Goal: Information Seeking & Learning: Learn about a topic

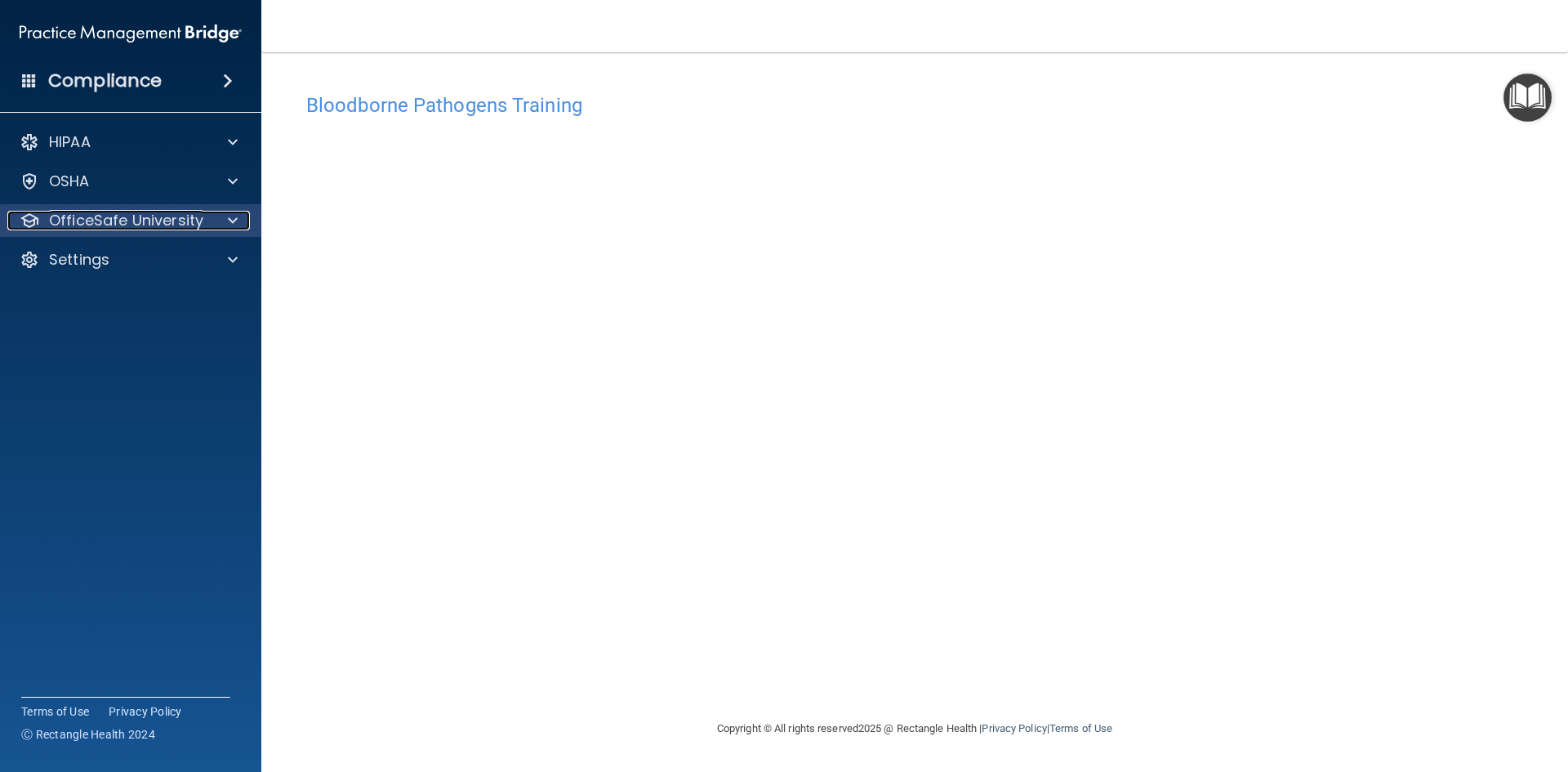
click at [217, 217] on div at bounding box center [231, 221] width 41 height 20
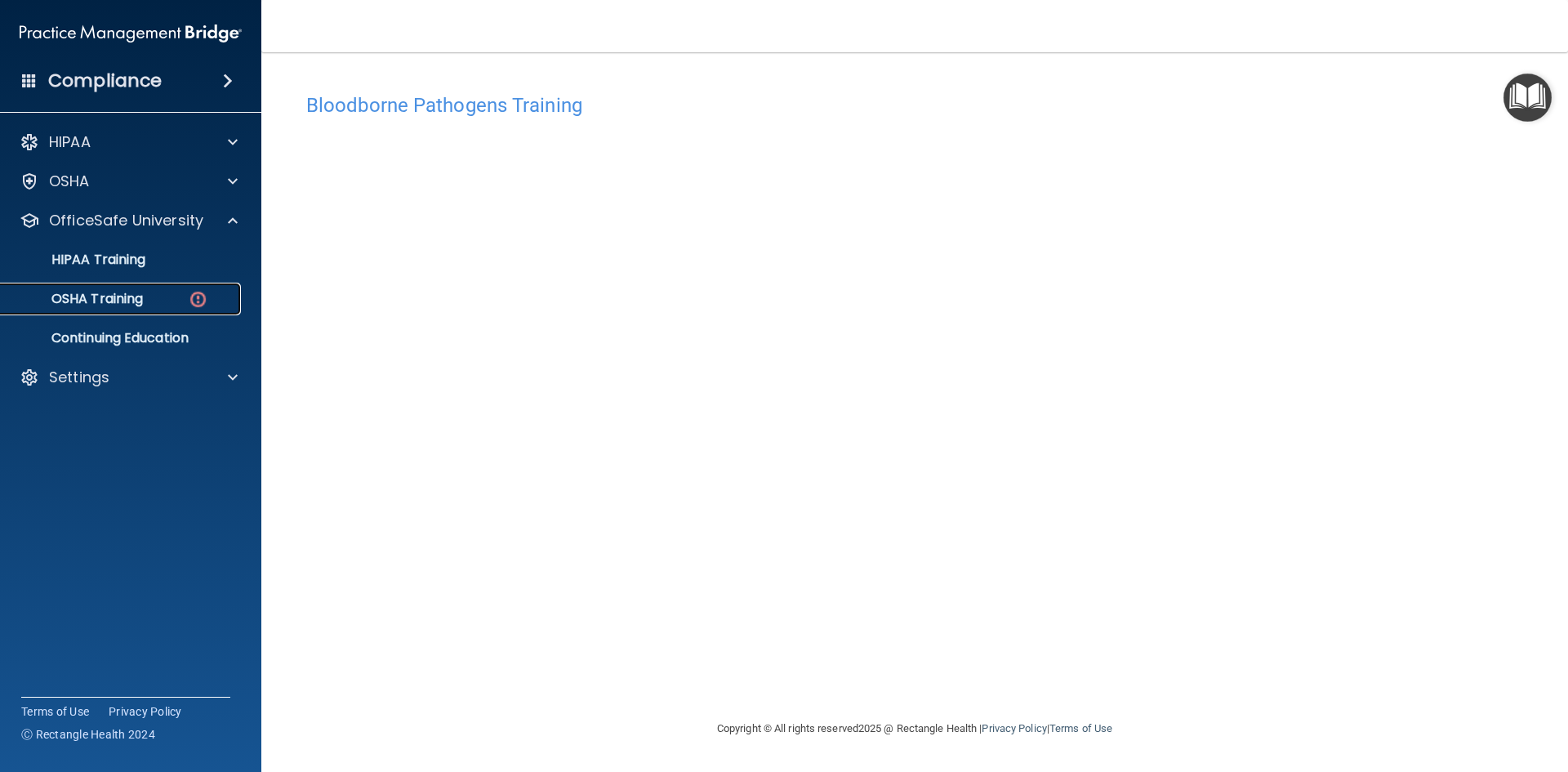
click at [139, 290] on p "OSHA Training" at bounding box center [76, 299] width 132 height 16
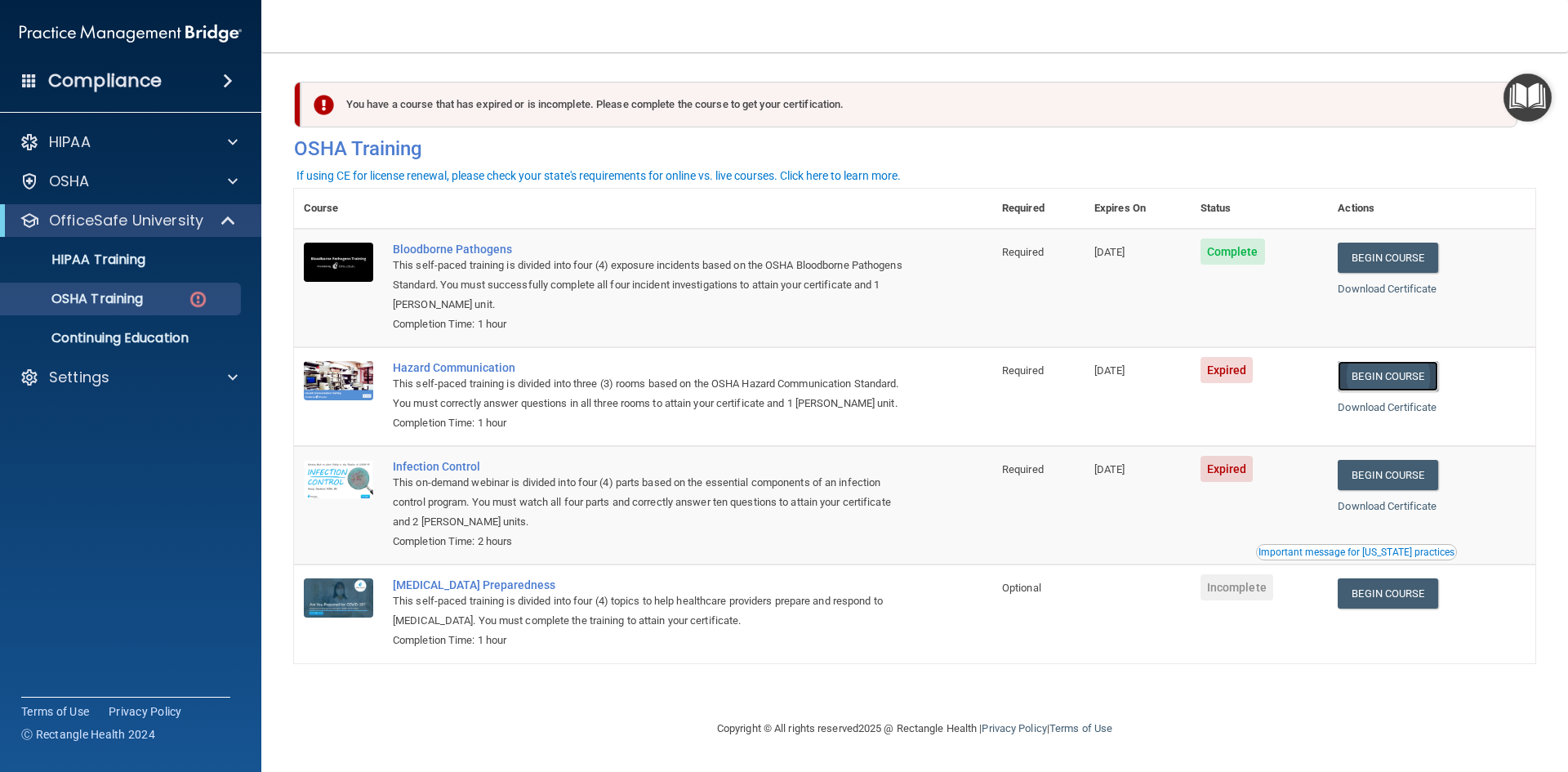
click at [1389, 379] on link "Begin Course" at bounding box center [1387, 376] width 99 height 30
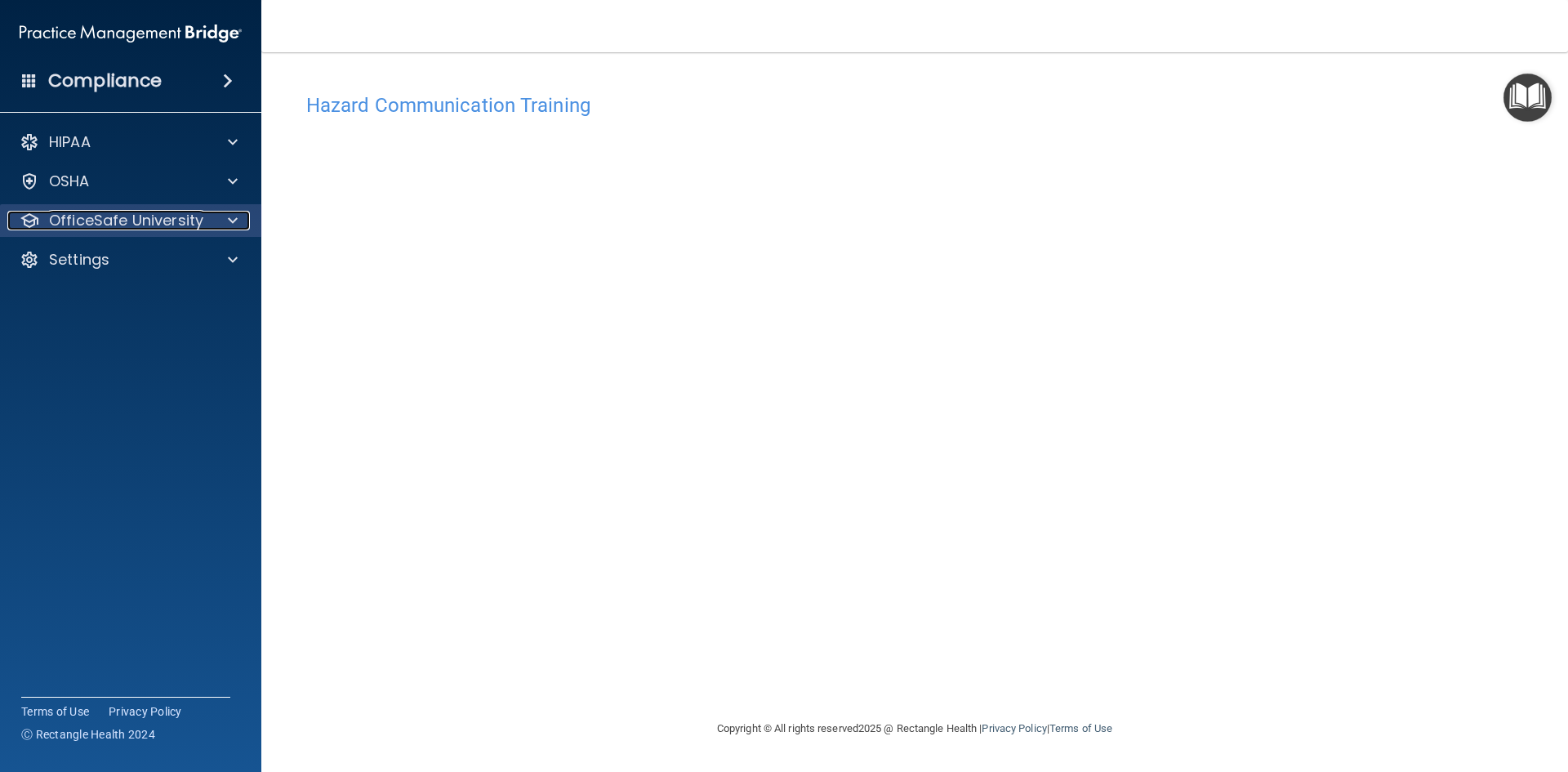
click at [170, 218] on p "OfficeSafe University" at bounding box center [126, 221] width 154 height 20
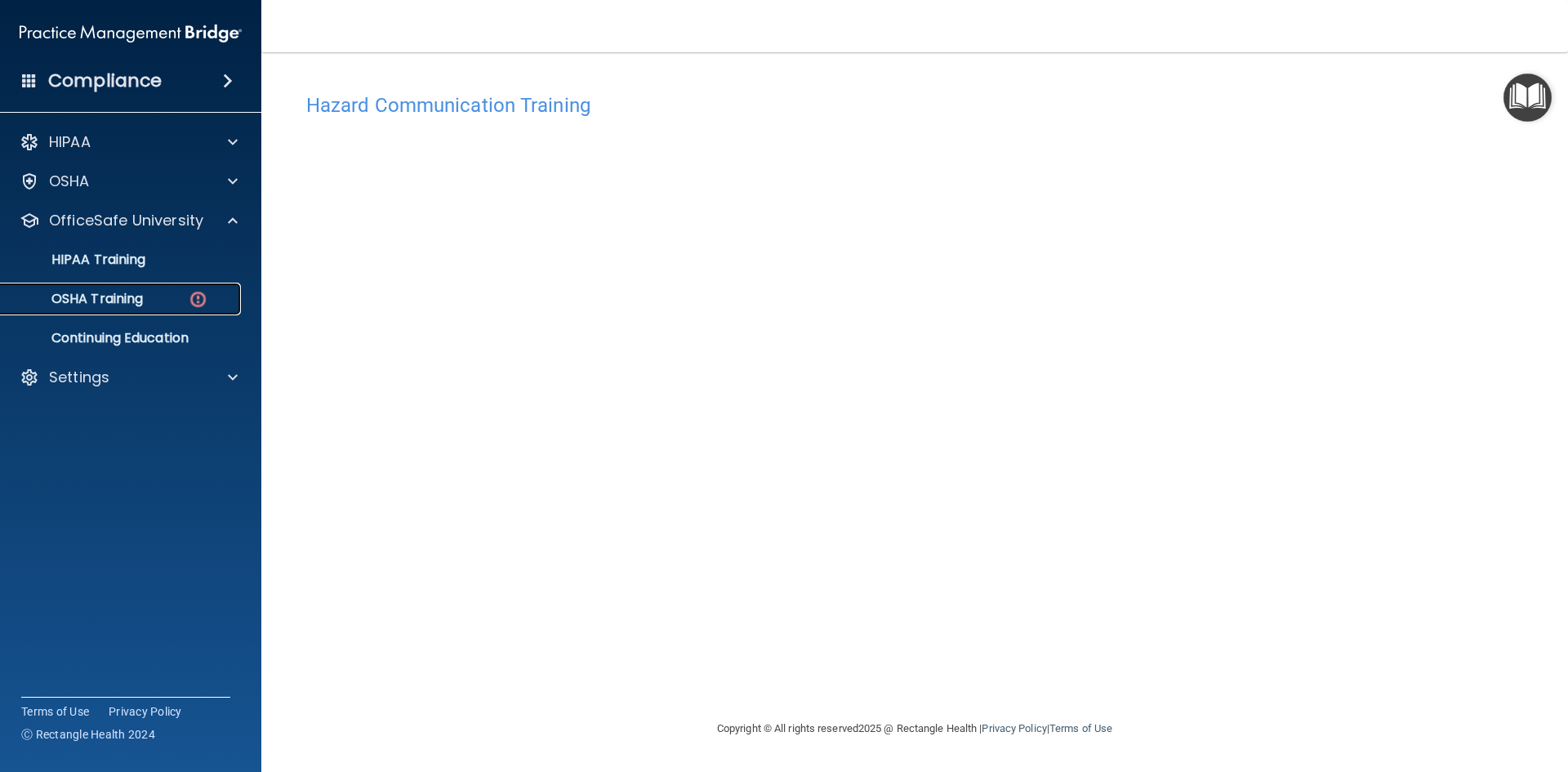
click at [143, 298] on p "OSHA Training" at bounding box center [76, 299] width 132 height 16
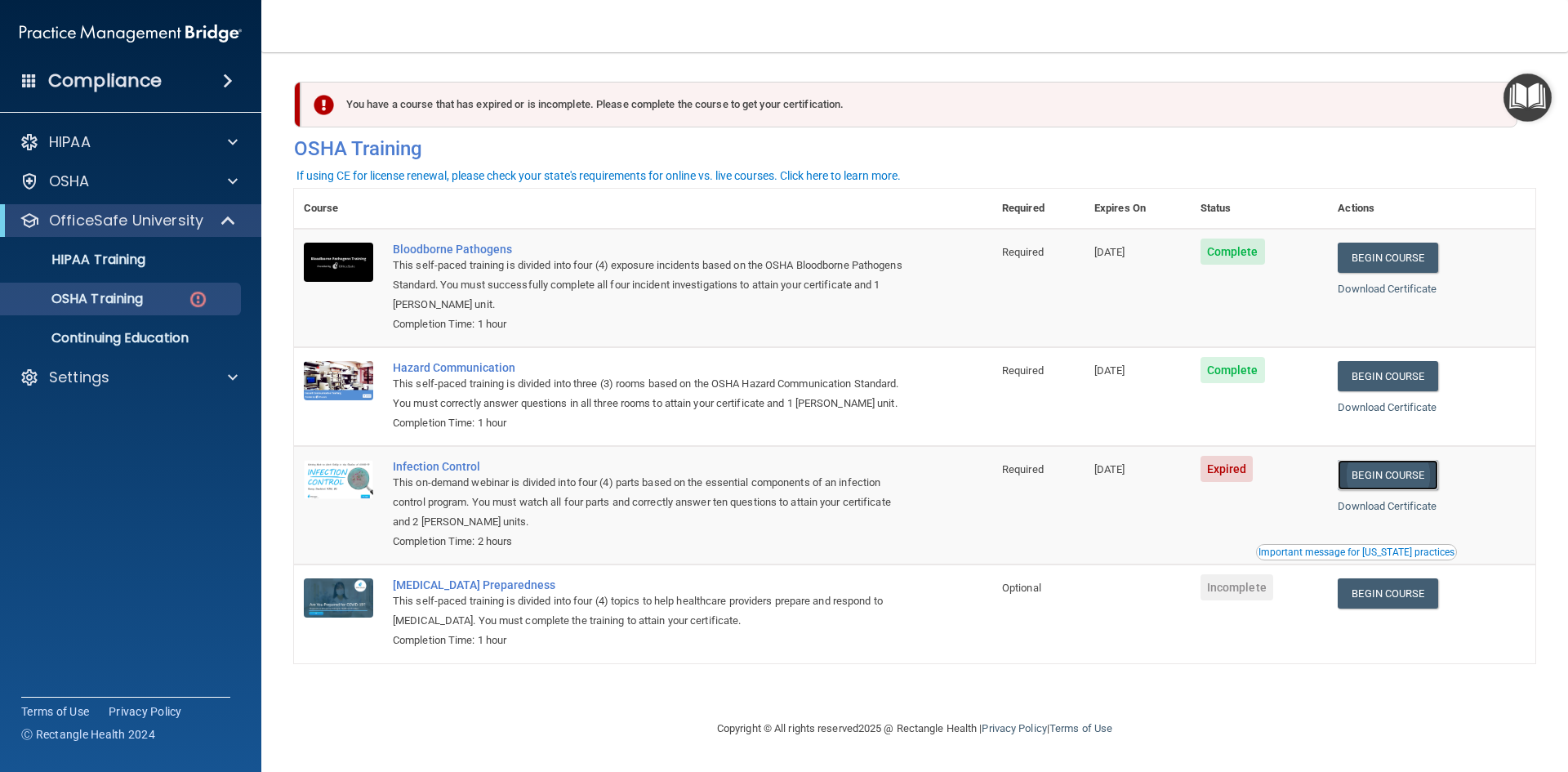
click at [1378, 477] on link "Begin Course" at bounding box center [1387, 474] width 99 height 30
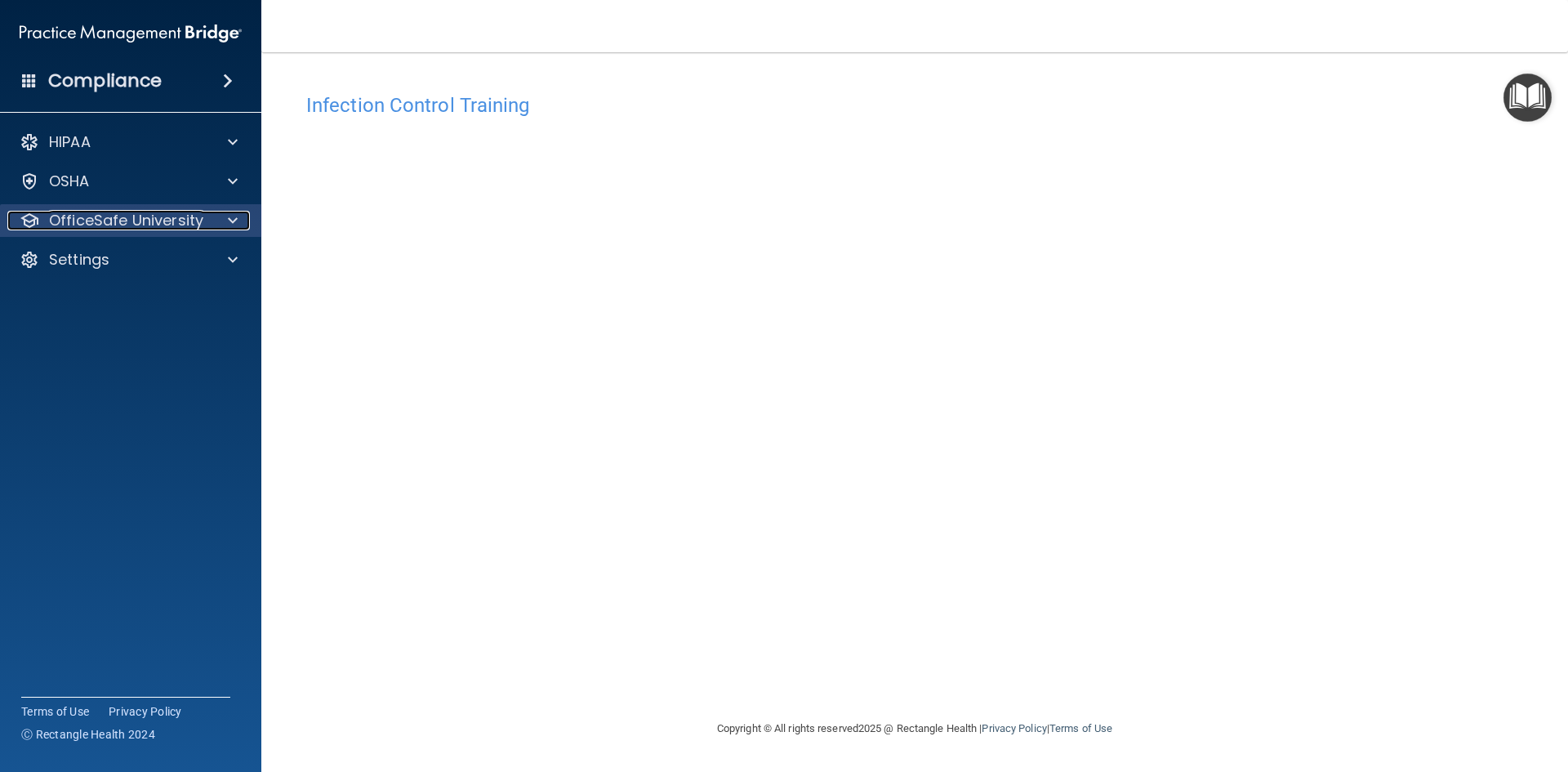
click at [123, 212] on p "OfficeSafe University" at bounding box center [126, 221] width 154 height 20
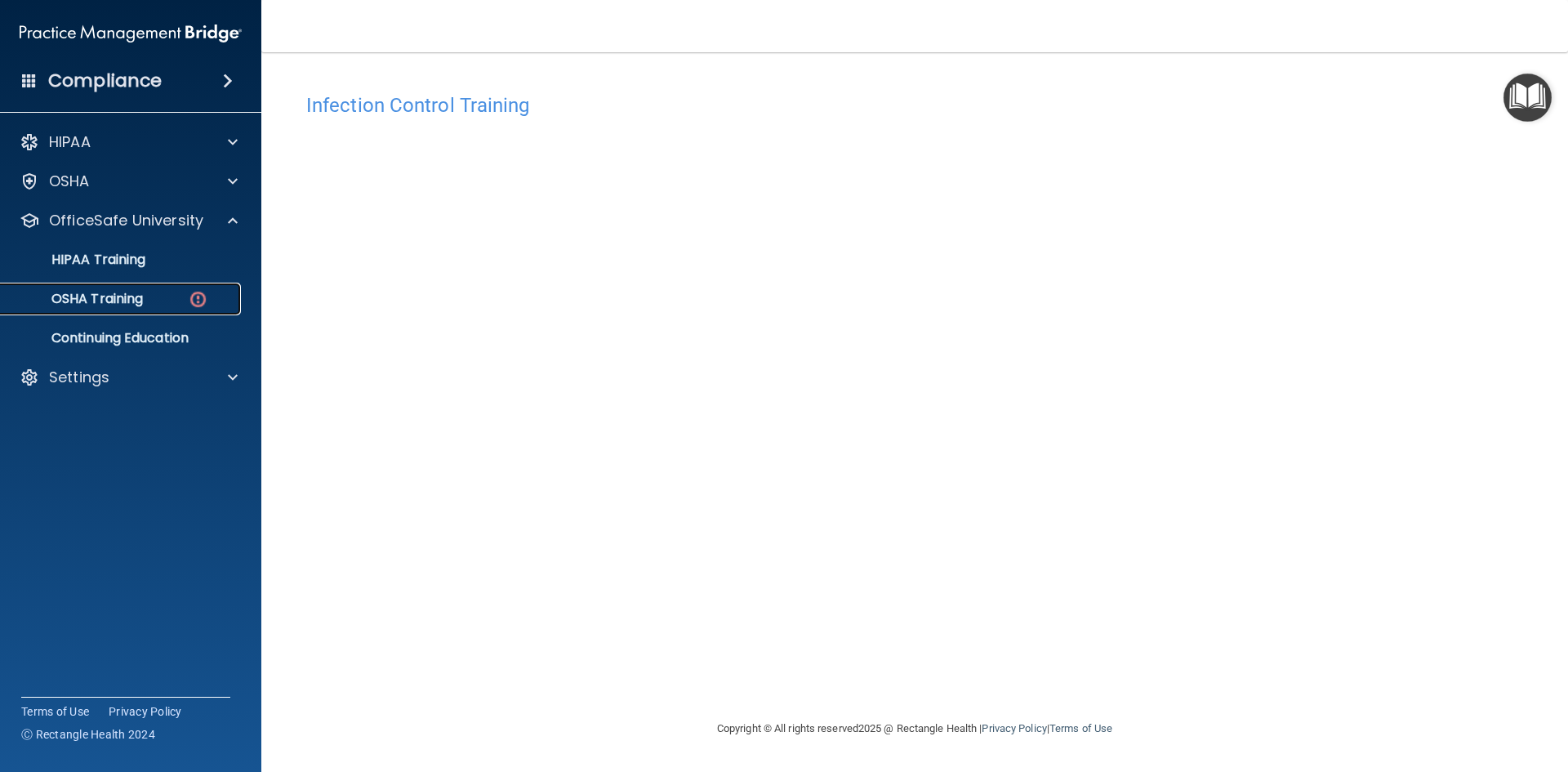
click at [160, 301] on div "OSHA Training" at bounding box center [122, 299] width 223 height 16
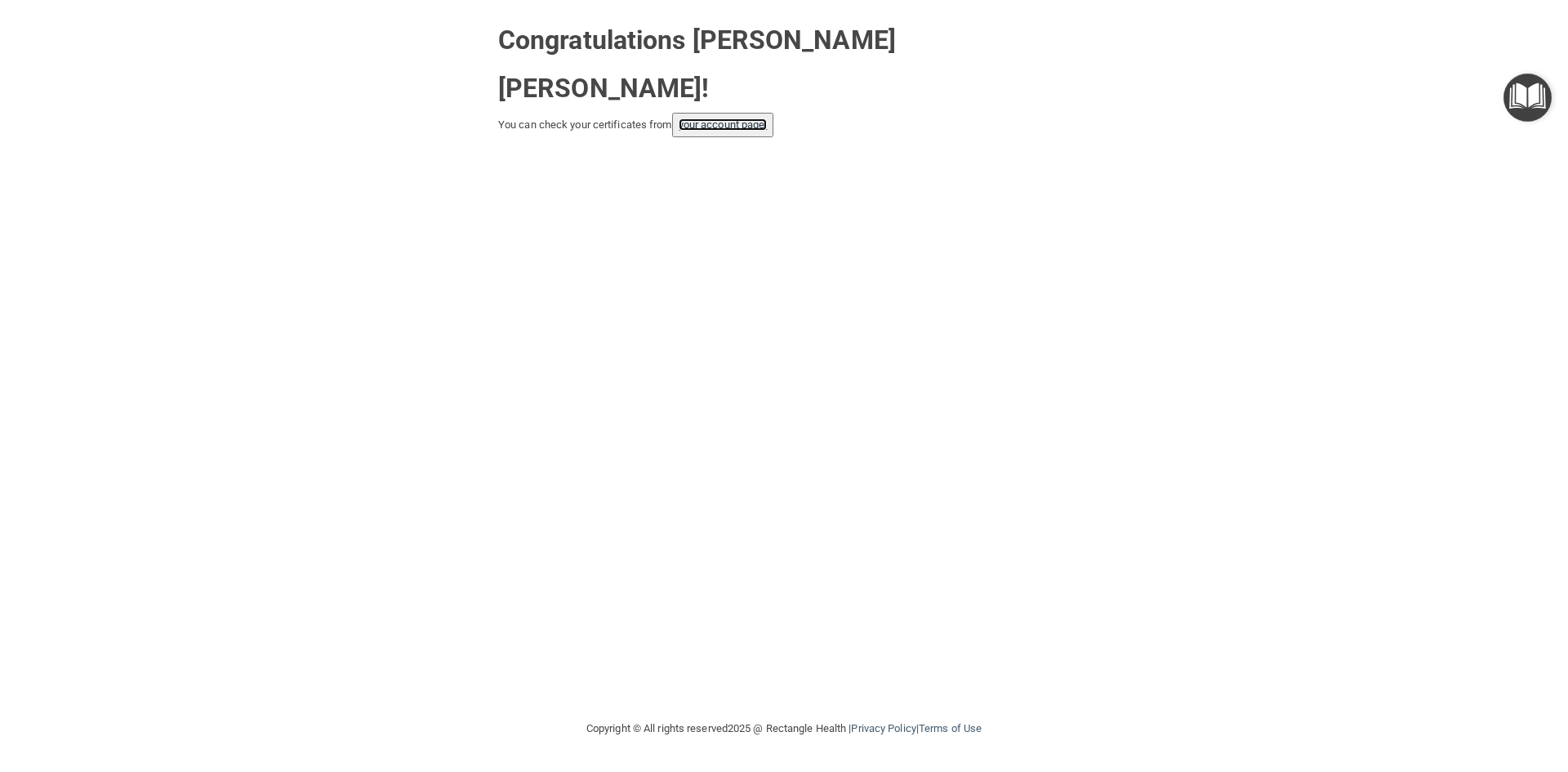
click at [768, 118] on link "your account page!" at bounding box center [723, 124] width 89 height 12
